Goal: Check status

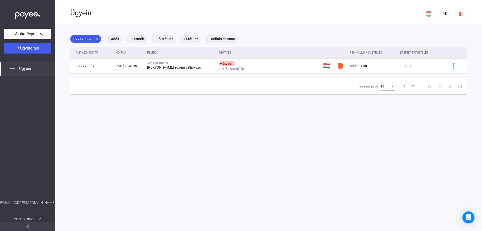
click at [22, 69] on span "Ügyeim" at bounding box center [25, 69] width 13 height 6
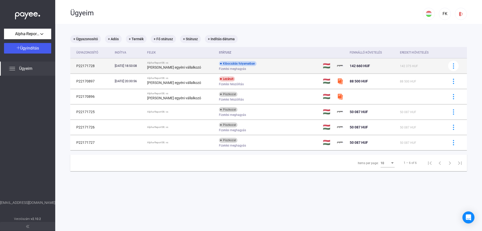
click at [187, 67] on strong "[PERSON_NAME] egyéni vállalkozó" at bounding box center [174, 67] width 54 height 4
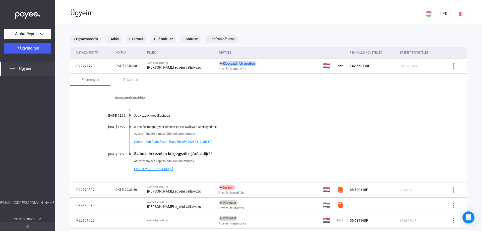
click at [134, 97] on link "Összes esemény mutatása" at bounding box center [129, 97] width 69 height 3
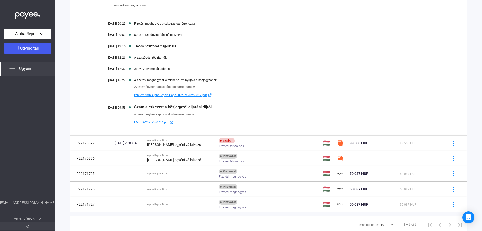
scroll to position [100, 0]
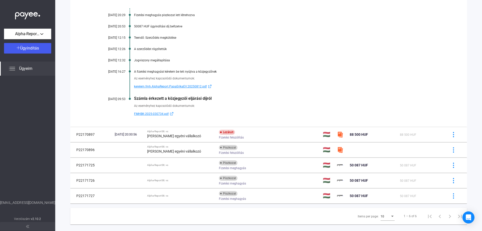
click at [147, 115] on span "FMHBK-2025-030734.pdf" at bounding box center [151, 114] width 35 height 6
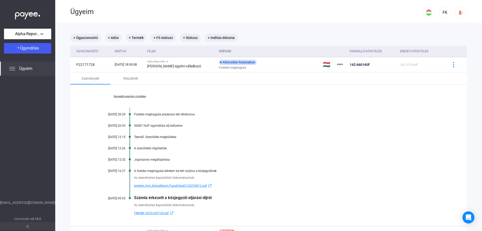
scroll to position [0, 0]
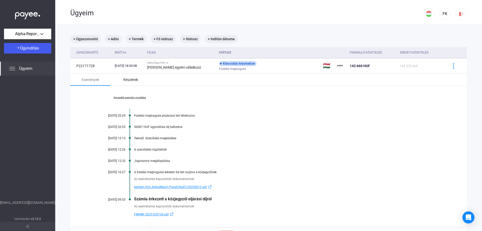
click at [128, 80] on div "Részletek" at bounding box center [130, 80] width 15 height 6
